Goal: Task Accomplishment & Management: Manage account settings

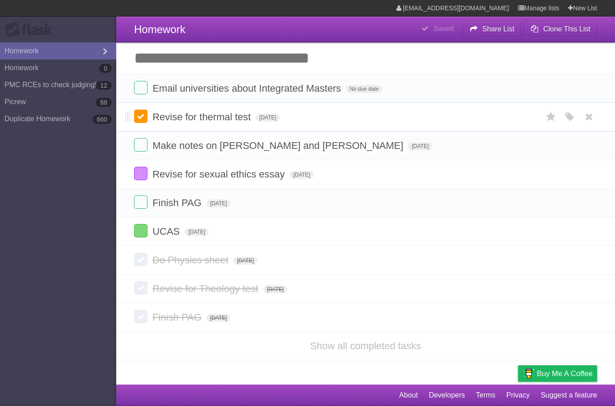
click at [136, 114] on label at bounding box center [140, 116] width 13 height 13
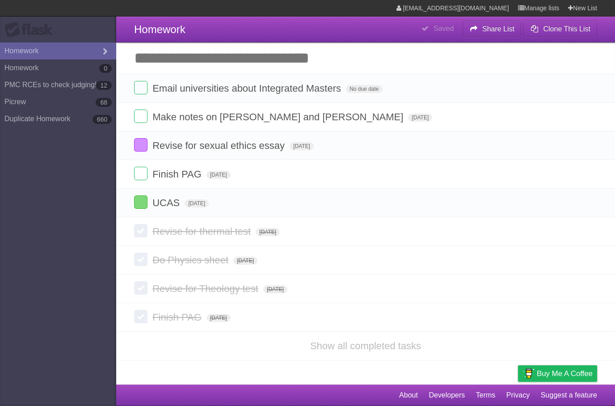
click at [316, 62] on input "Add another task" at bounding box center [365, 57] width 499 height 31
type input "**********"
click input "*********" at bounding box center [0, 0] width 0 height 0
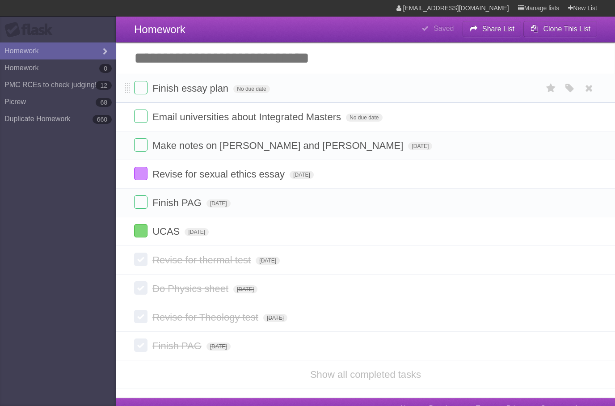
click at [257, 85] on form "Finish essay plan No due date White Red Blue Green Purple Orange" at bounding box center [365, 88] width 463 height 15
click at [257, 91] on span "No due date" at bounding box center [251, 89] width 36 height 8
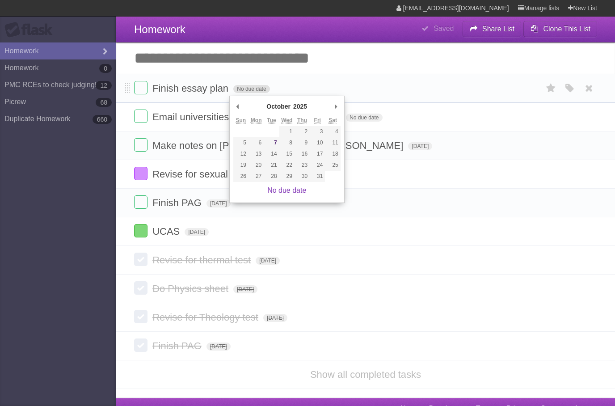
type span "[DATE]"
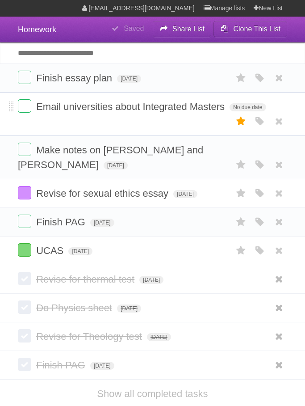
click at [247, 128] on icon at bounding box center [241, 121] width 13 height 15
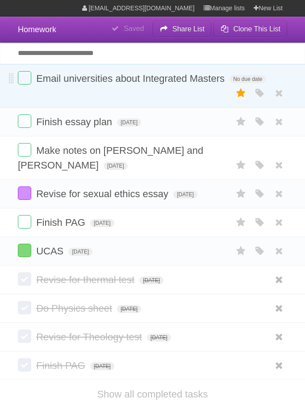
click at [237, 99] on icon at bounding box center [241, 93] width 13 height 15
click at [242, 96] on icon at bounding box center [241, 93] width 13 height 15
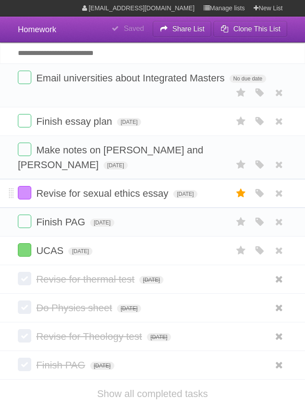
click at [237, 201] on icon at bounding box center [241, 193] width 13 height 15
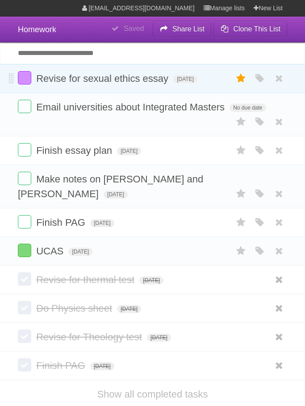
click at [242, 78] on icon at bounding box center [241, 78] width 13 height 15
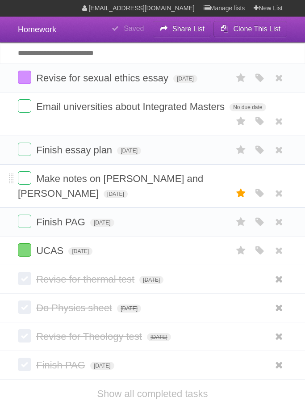
click at [245, 199] on icon at bounding box center [241, 193] width 13 height 15
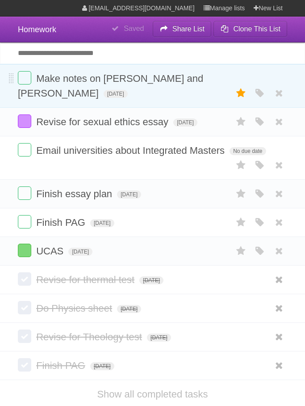
click at [245, 93] on icon at bounding box center [241, 93] width 13 height 15
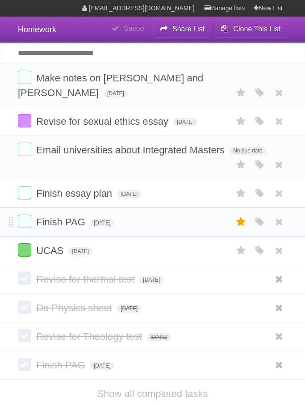
click at [243, 229] on icon at bounding box center [241, 222] width 13 height 15
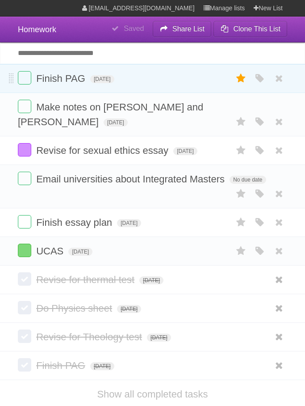
click at [239, 86] on icon at bounding box center [241, 78] width 13 height 15
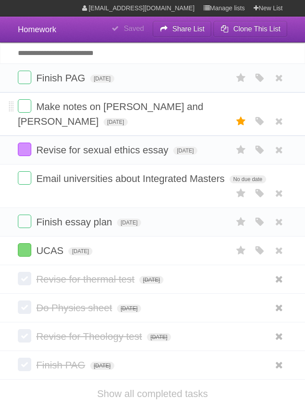
click at [240, 126] on icon at bounding box center [241, 121] width 13 height 15
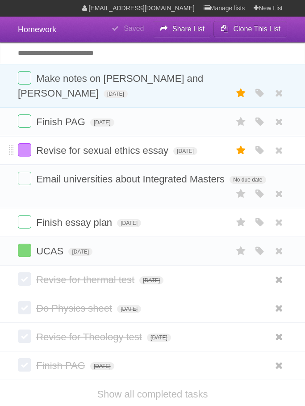
click at [240, 158] on icon at bounding box center [241, 150] width 13 height 15
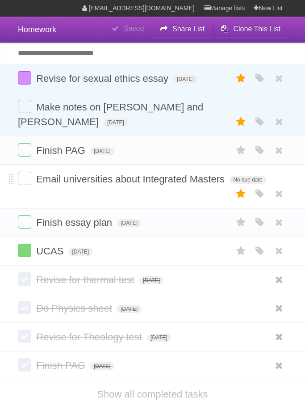
click at [245, 201] on icon at bounding box center [241, 193] width 13 height 15
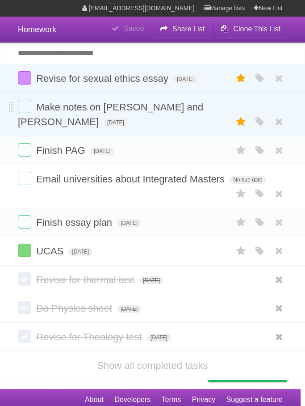
click at [244, 127] on icon at bounding box center [241, 121] width 13 height 15
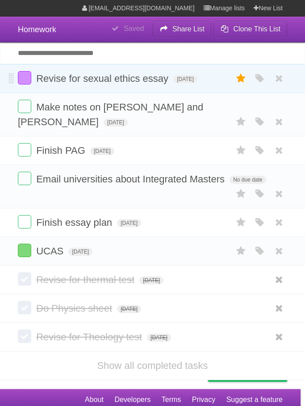
click at [237, 81] on icon at bounding box center [241, 78] width 13 height 15
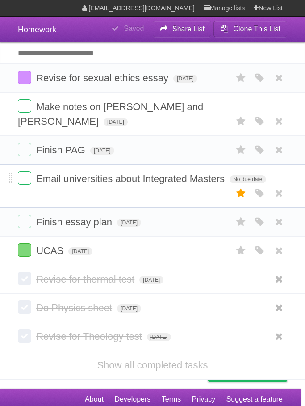
click at [245, 200] on icon at bounding box center [241, 193] width 13 height 15
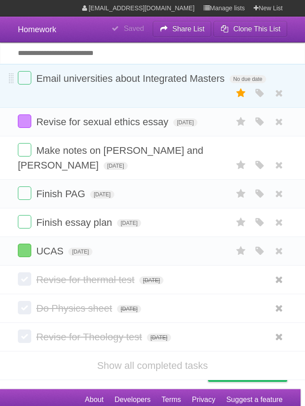
click at [245, 95] on icon at bounding box center [241, 93] width 13 height 15
